Goal: Navigation & Orientation: Find specific page/section

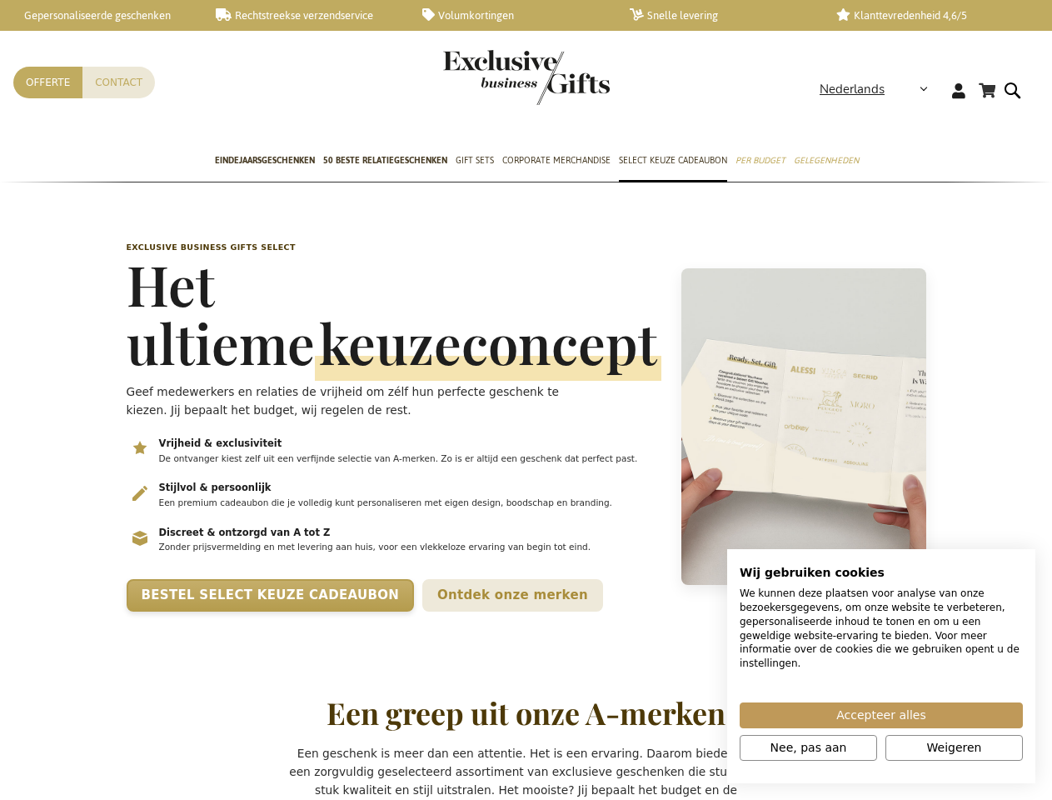
click at [526, 400] on p "Geef medewerkers en relaties de vrijheid om zélf hun perfecte geschenk te kieze…" at bounding box center [364, 400] width 474 height 37
click at [879, 89] on span "Nederlands" at bounding box center [852, 89] width 65 height 19
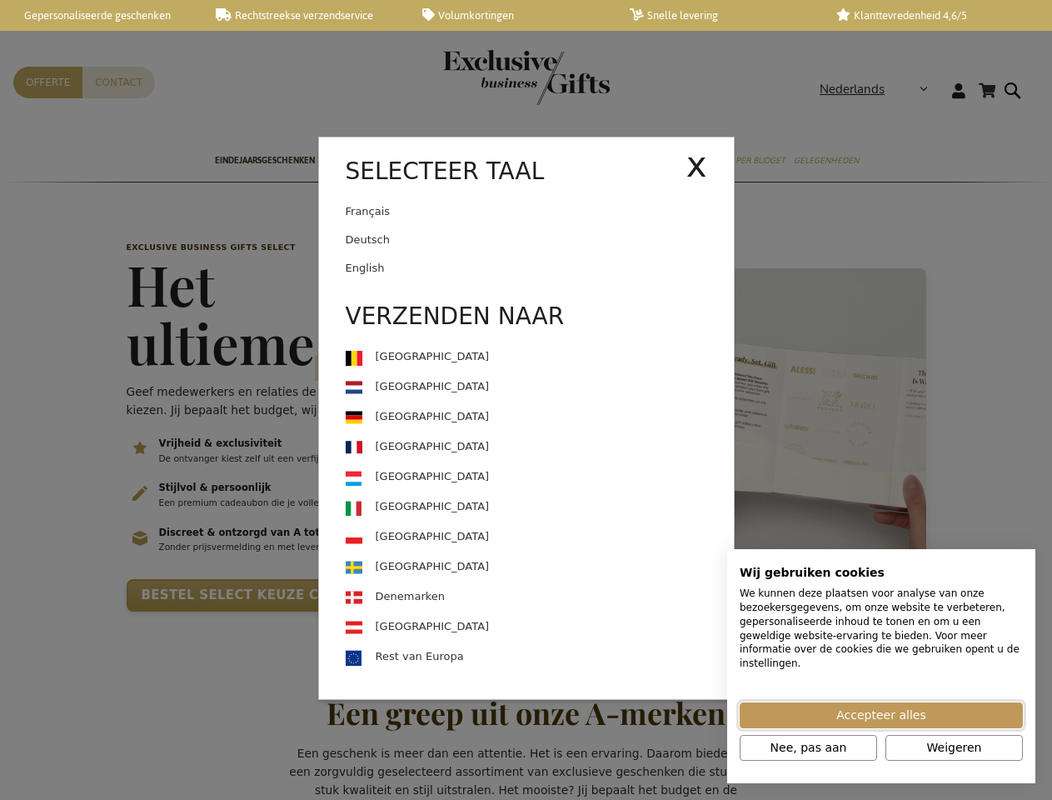
click at [881, 715] on span "Accepteer alles" at bounding box center [880, 714] width 89 height 17
